Goal: Task Accomplishment & Management: Manage account settings

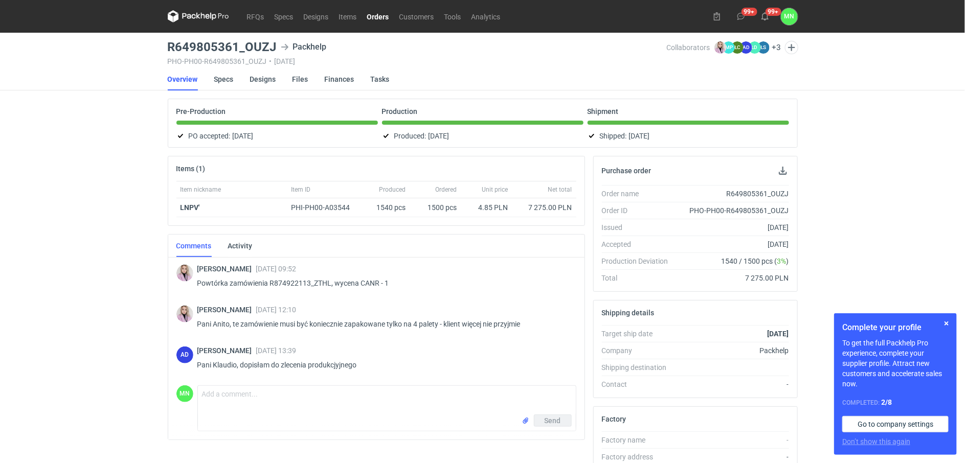
click at [373, 14] on link "Orders" at bounding box center [378, 16] width 32 height 12
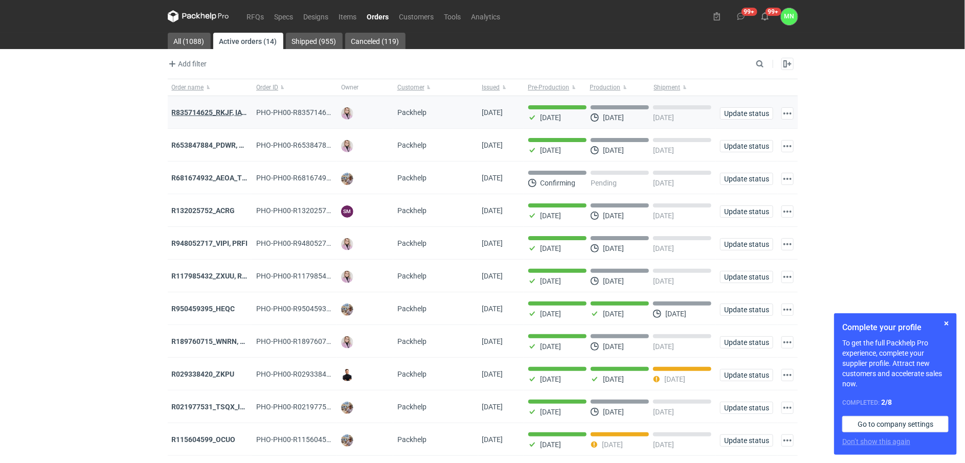
click at [226, 113] on strong "R835714625_RKJF, IAVU, SFPF, TXLA" at bounding box center [232, 112] width 120 height 8
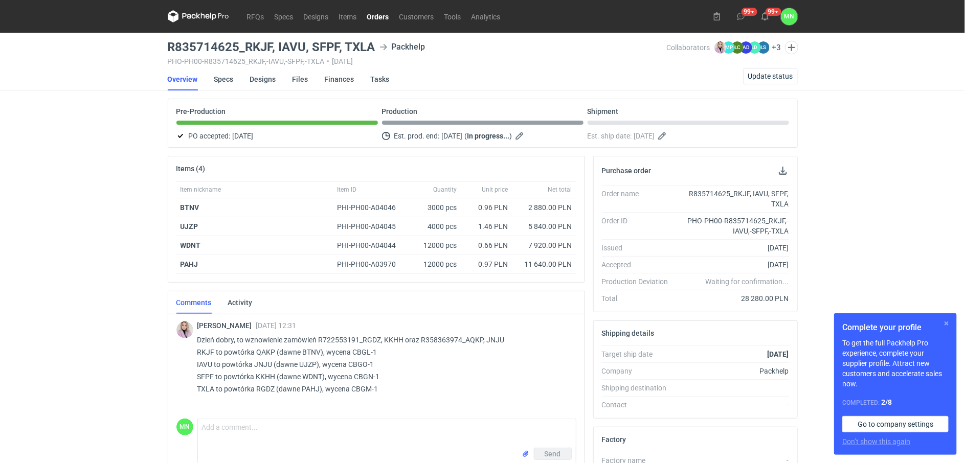
drag, startPoint x: 950, startPoint y: 321, endPoint x: 924, endPoint y: 316, distance: 27.0
click at [950, 321] on button "button" at bounding box center [946, 324] width 12 height 12
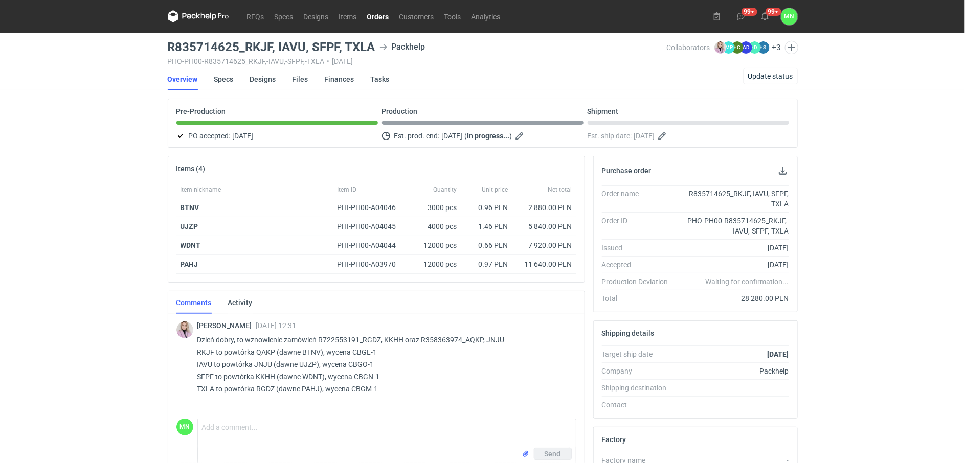
click at [378, 19] on link "Orders" at bounding box center [378, 16] width 32 height 12
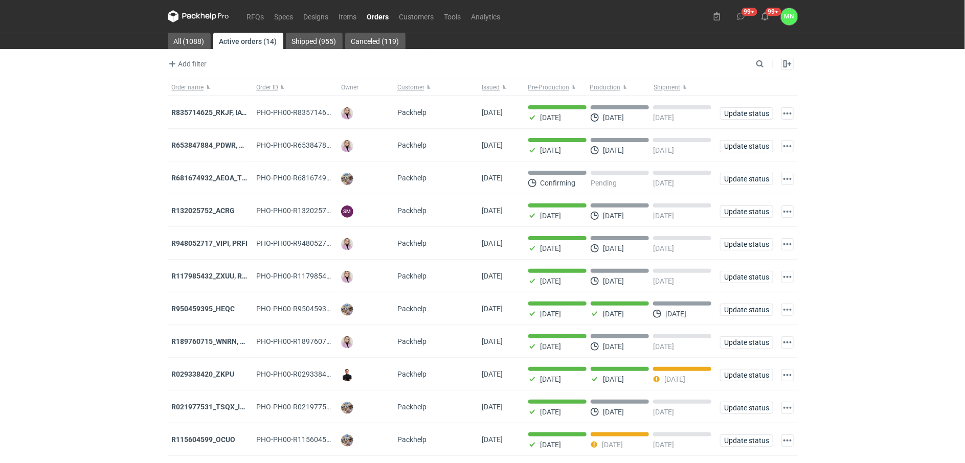
click at [198, 111] on strong "R835714625_RKJF, IAVU, SFPF, TXLA" at bounding box center [232, 112] width 120 height 8
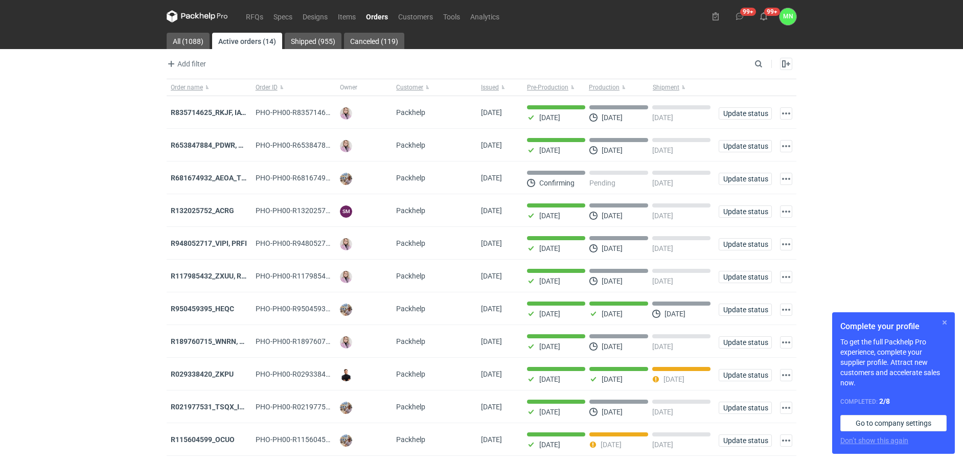
click at [944, 325] on button "button" at bounding box center [945, 323] width 12 height 12
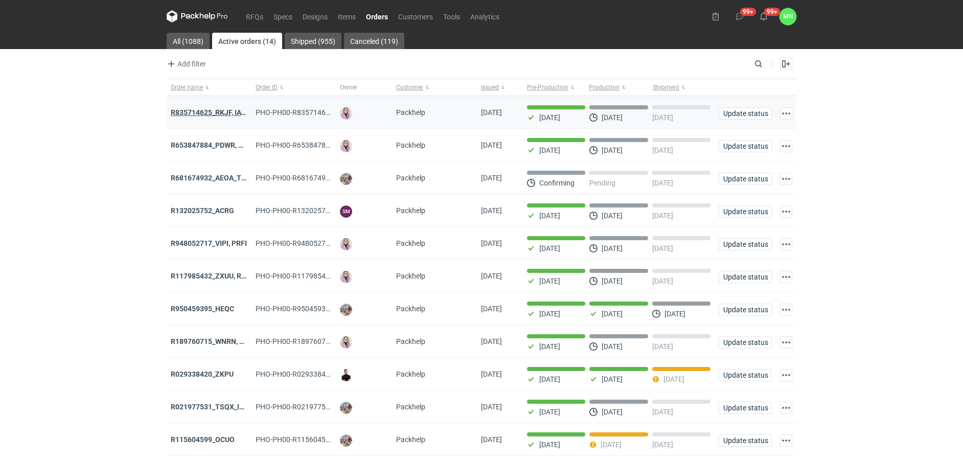
click at [220, 109] on strong "R835714625_RKJF, IAVU, SFPF, TXLA" at bounding box center [231, 112] width 120 height 8
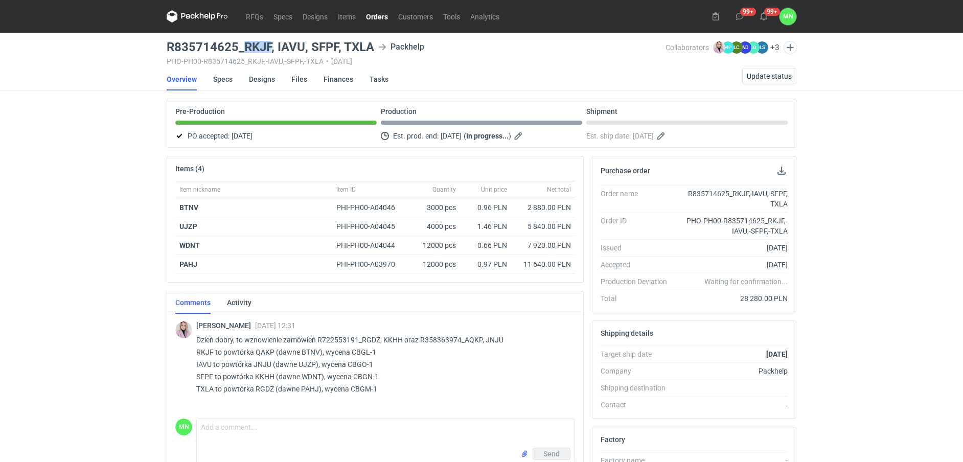
drag, startPoint x: 272, startPoint y: 42, endPoint x: 245, endPoint y: 42, distance: 27.1
click at [245, 42] on h3 "R835714625_RKJF, IAVU, SFPF, TXLA" at bounding box center [271, 47] width 208 height 12
copy h3 "RKJF"
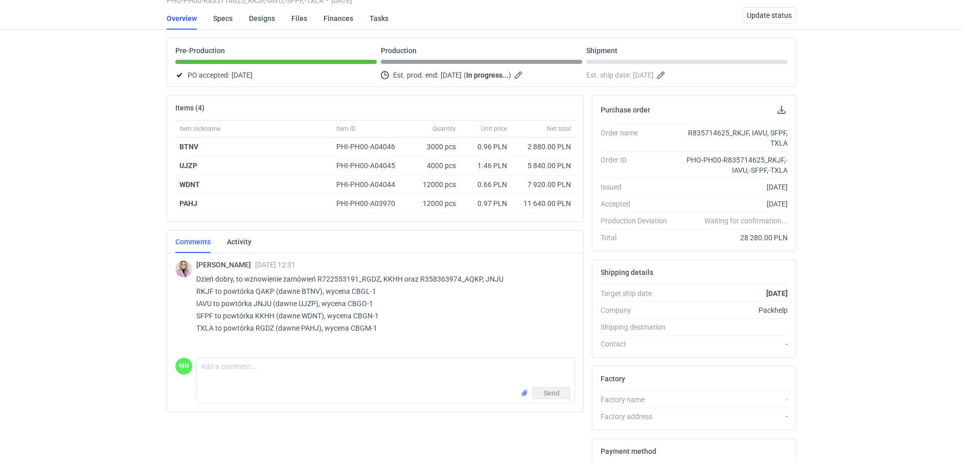
scroll to position [64, 0]
